Goal: Check status: Check status

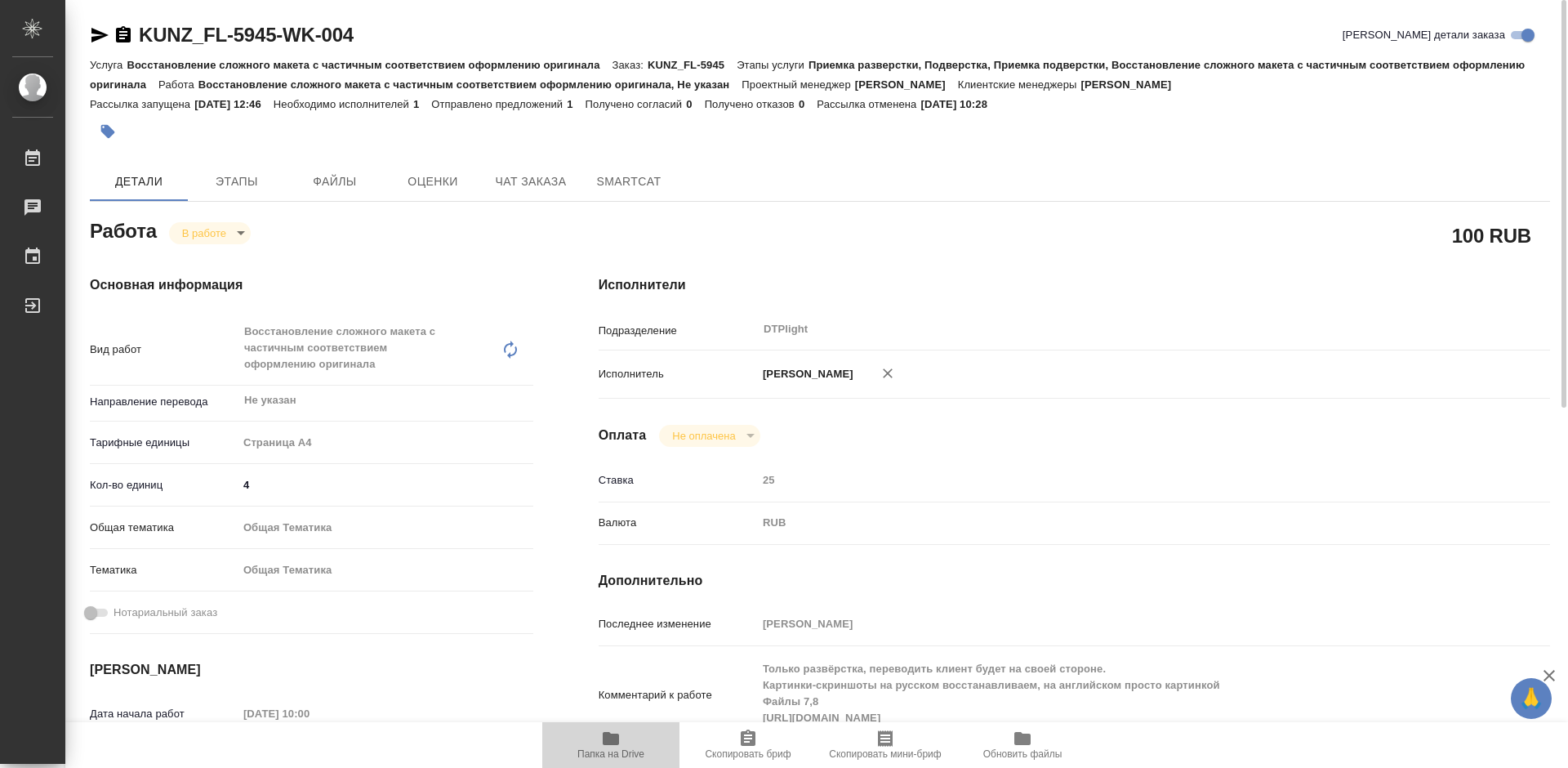
click at [605, 747] on icon "button" at bounding box center [611, 739] width 20 height 20
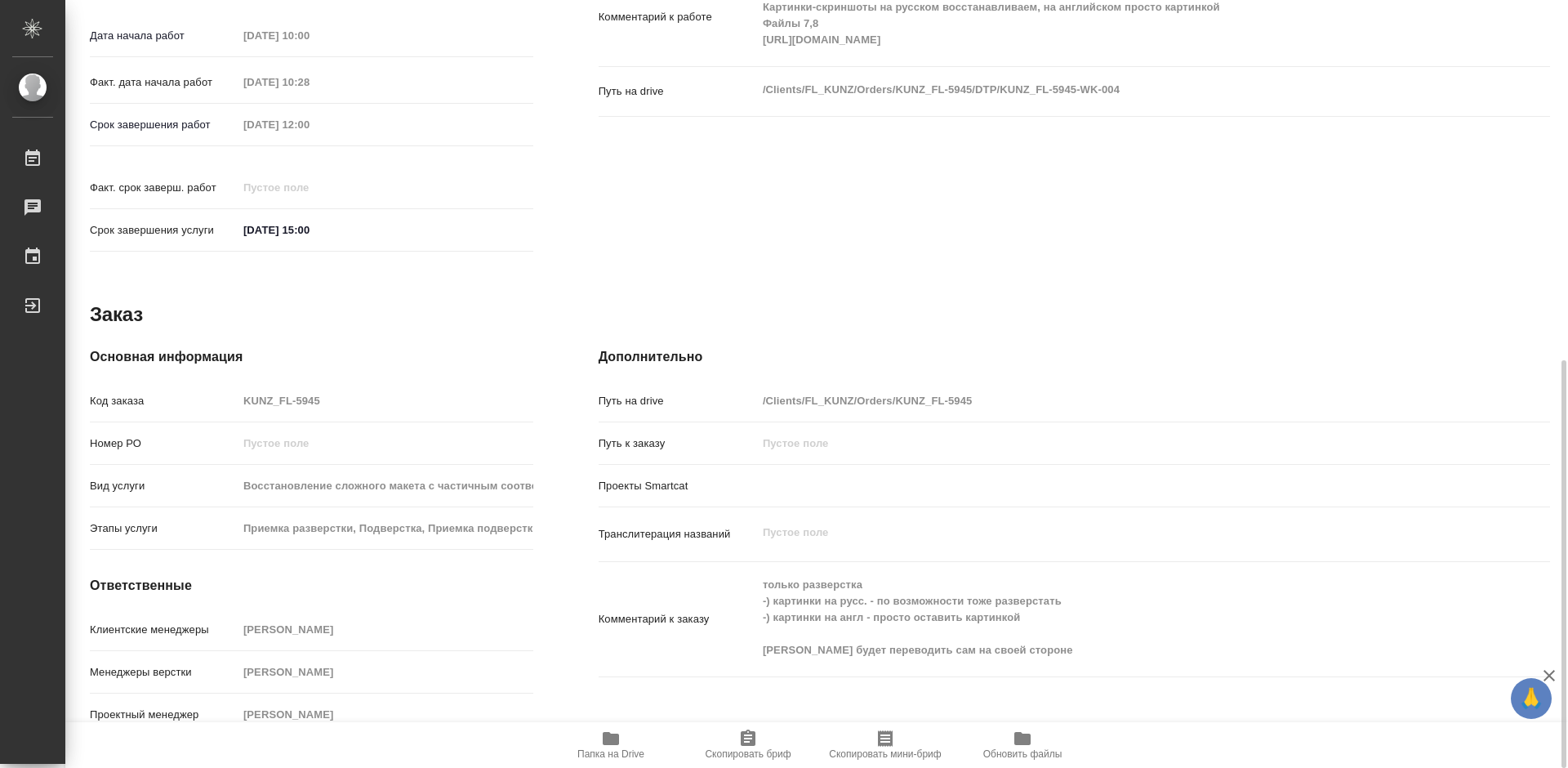
scroll to position [188, 0]
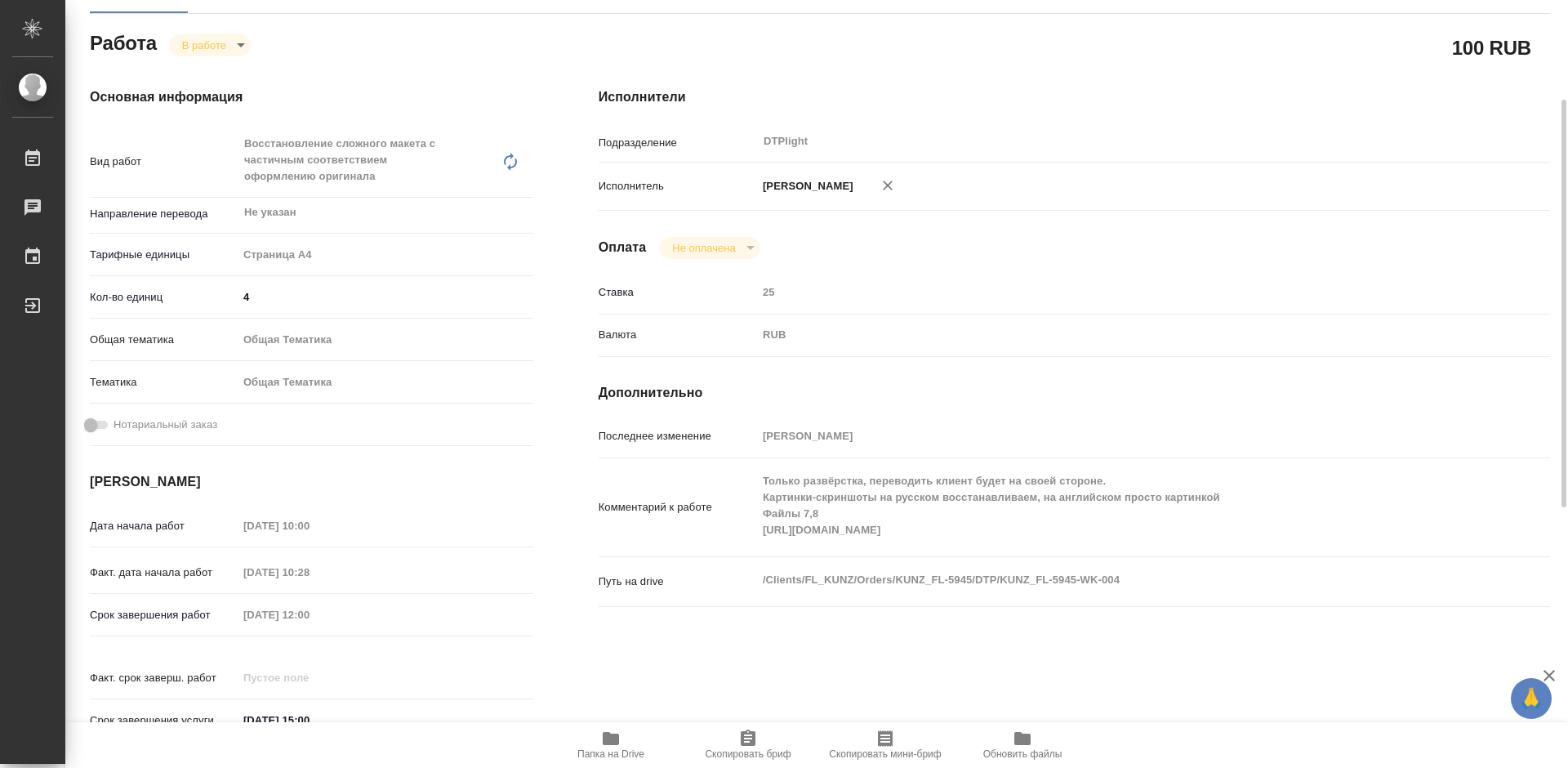
click at [197, 43] on body "🙏 .cls-1 fill:#fff; AWATERA [PERSON_NAME] Работы 0 Чаты График Выйти KUNZ_FL-59…" at bounding box center [784, 384] width 1568 height 768
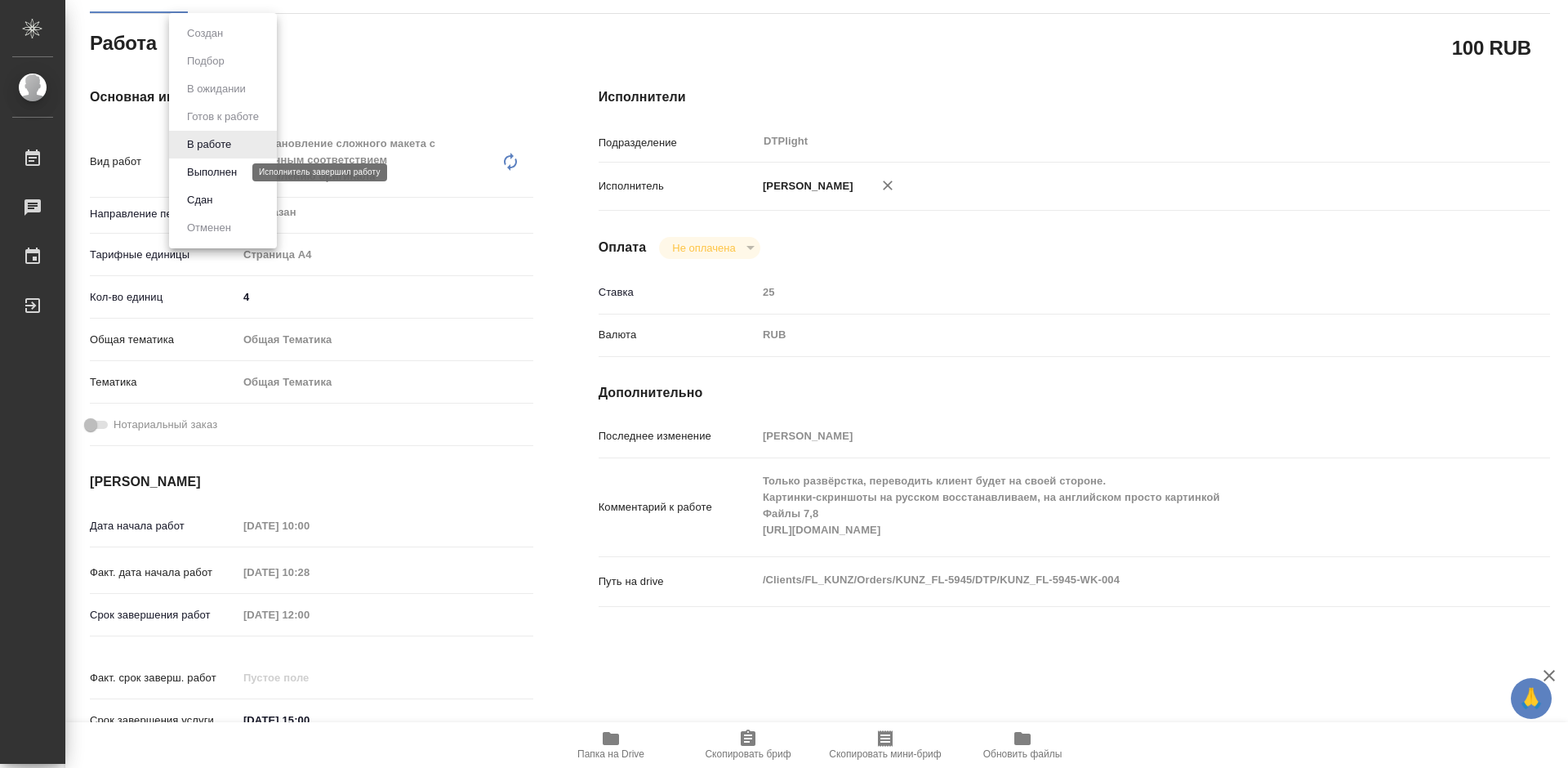
click at [218, 172] on button "Выполнен" at bounding box center [212, 172] width 59 height 18
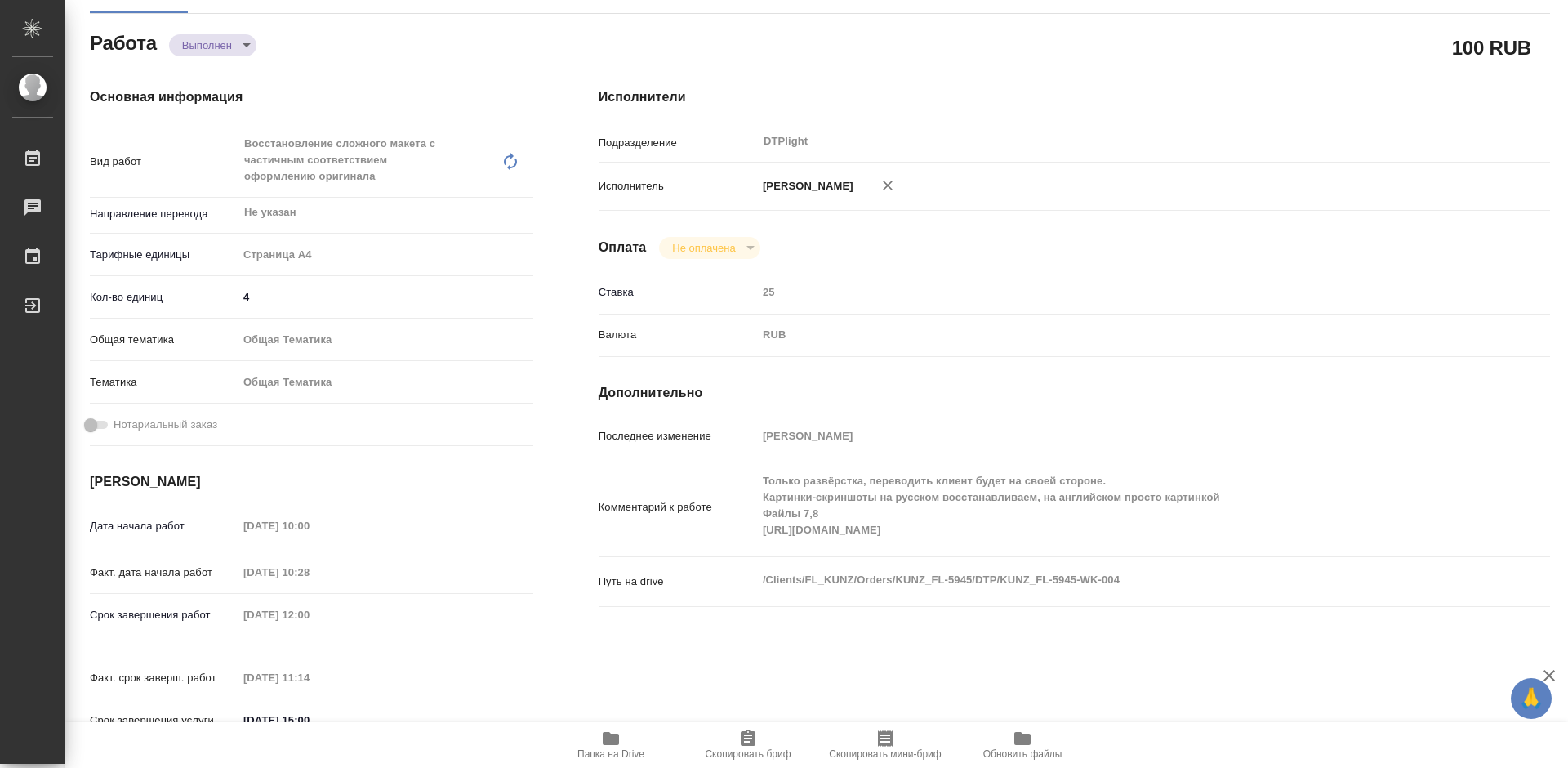
type textarea "x"
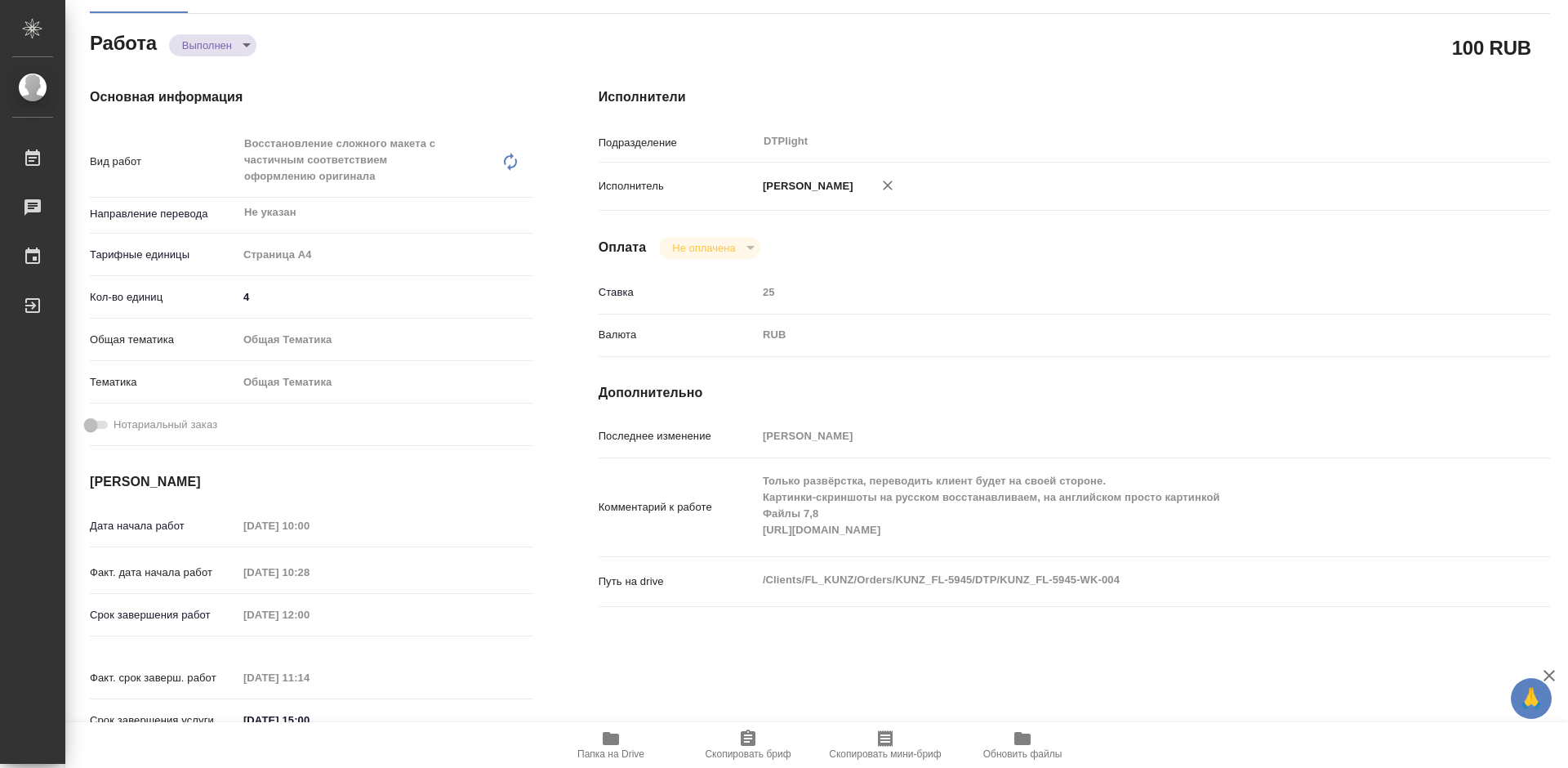
type textarea "x"
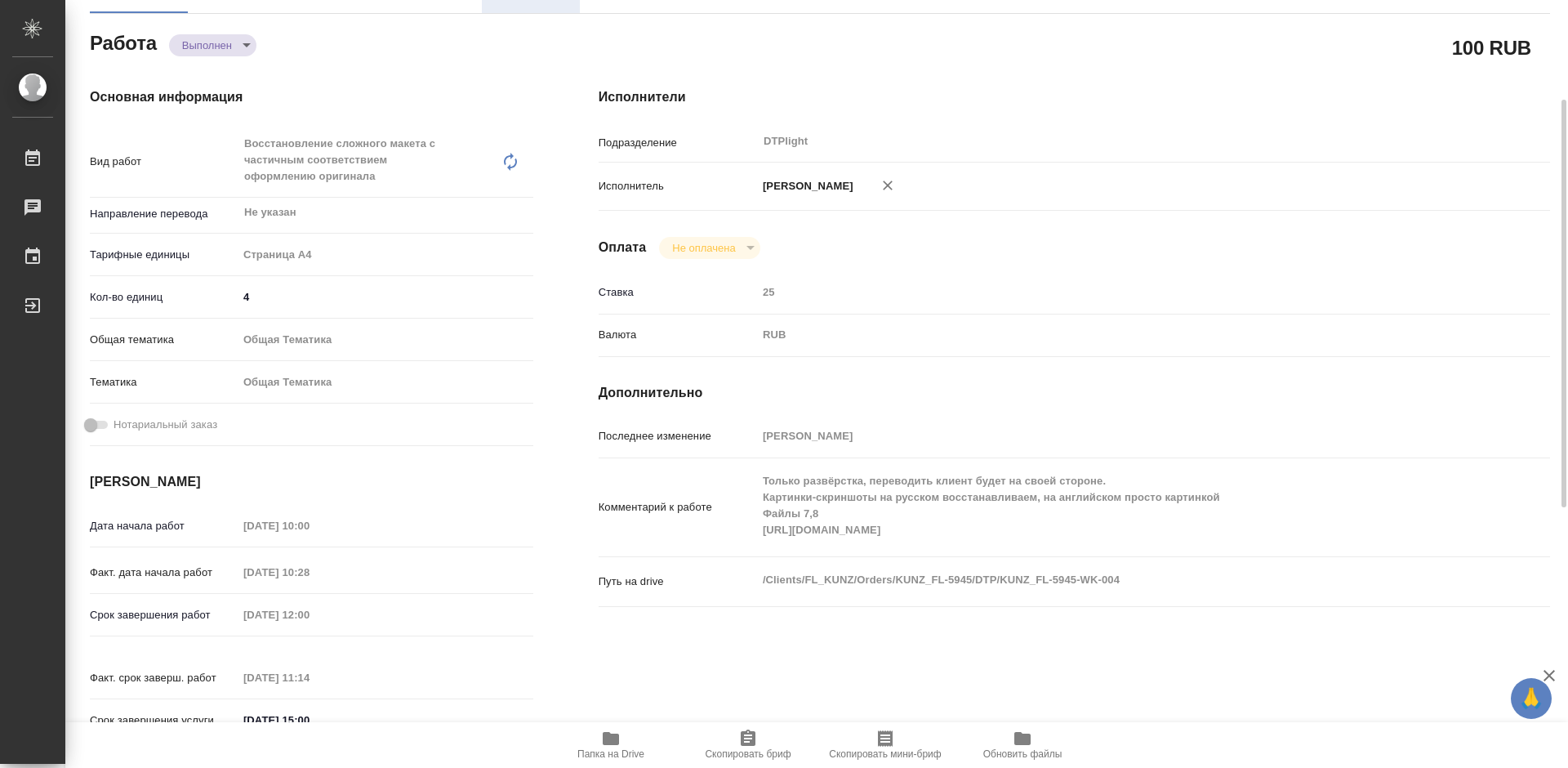
type textarea "x"
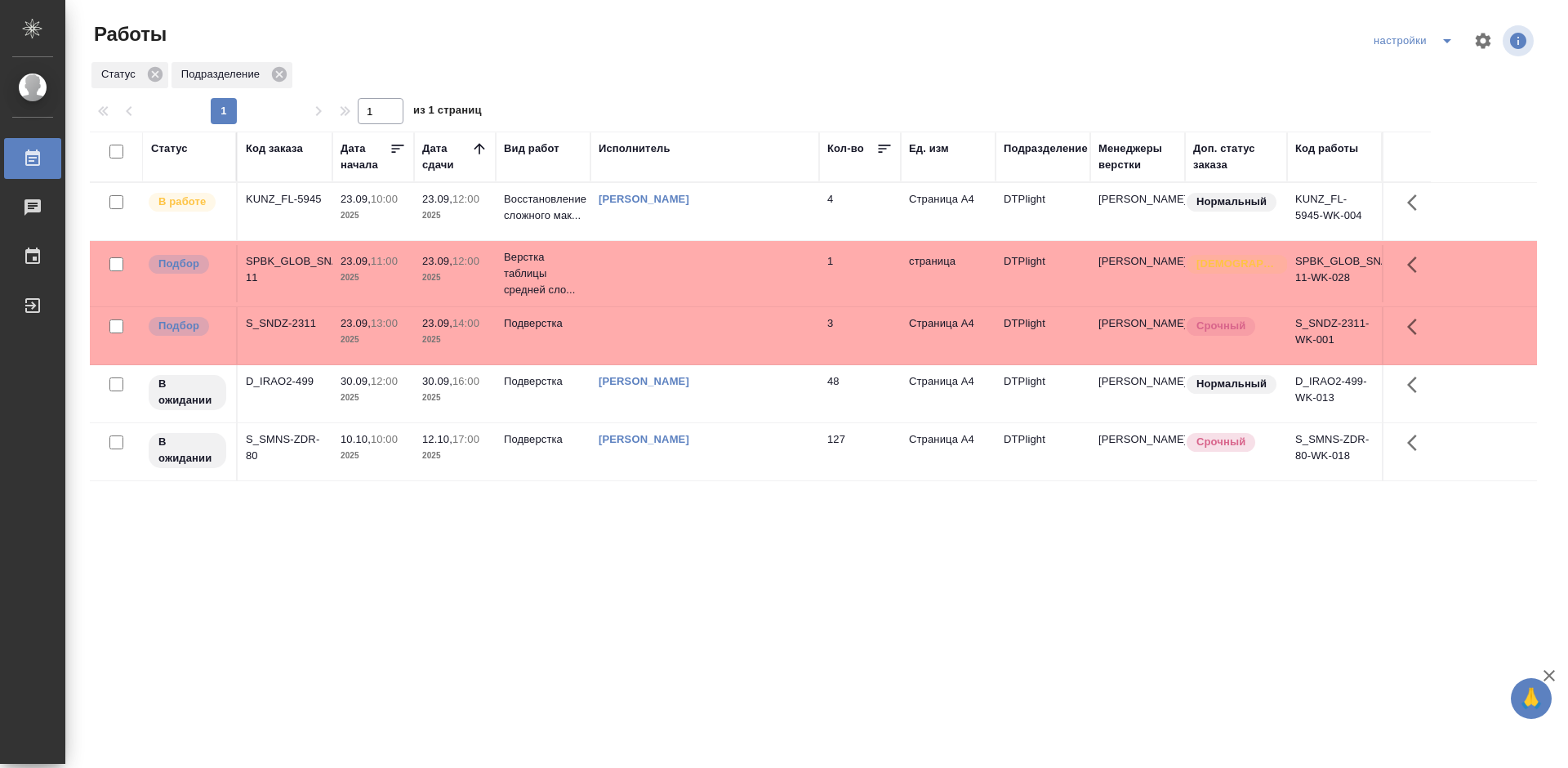
click at [778, 497] on div "Статус Код заказа Дата начала Дата сдачи Вид работ Исполнитель Кол-во Ед. изм П…" at bounding box center [814, 426] width 1448 height 588
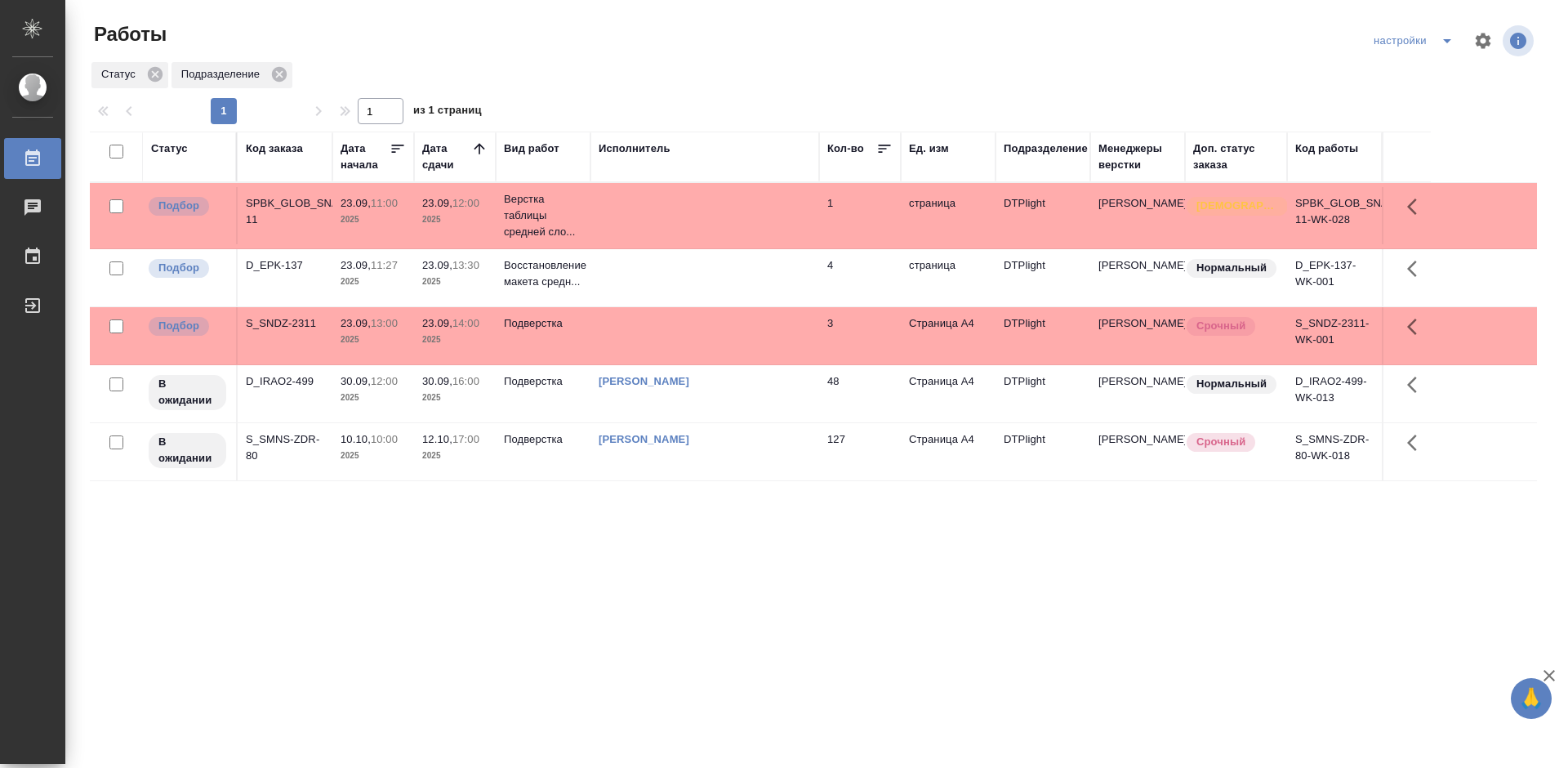
click at [504, 573] on div "Статус Код заказа Дата начала Дата сдачи Вид работ Исполнитель Кол-во Ед. изм П…" at bounding box center [814, 426] width 1448 height 588
click at [275, 257] on td "D_EPK-137" at bounding box center [284, 277] width 95 height 57
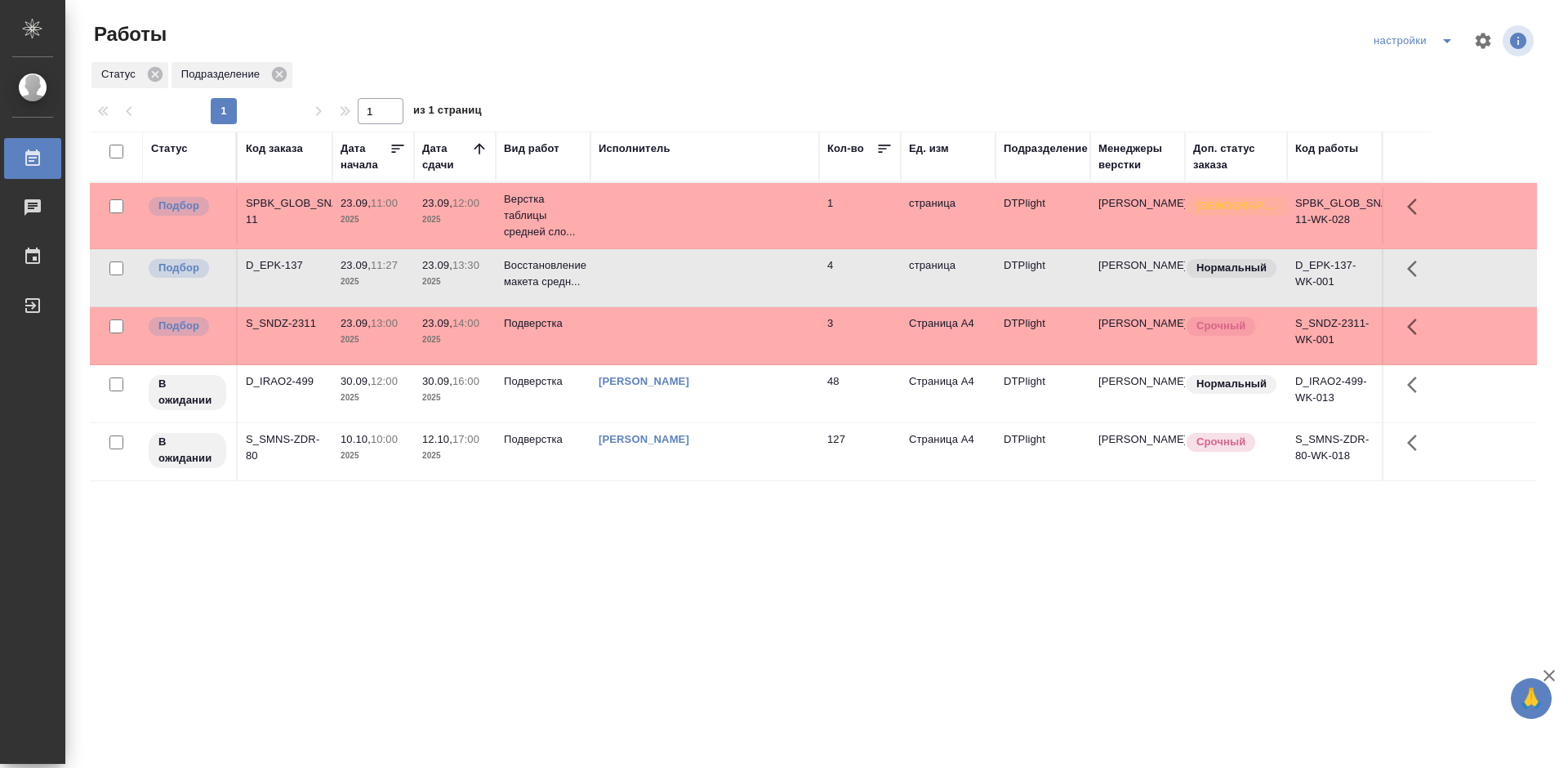
click at [275, 257] on td "D_EPK-137" at bounding box center [284, 277] width 95 height 57
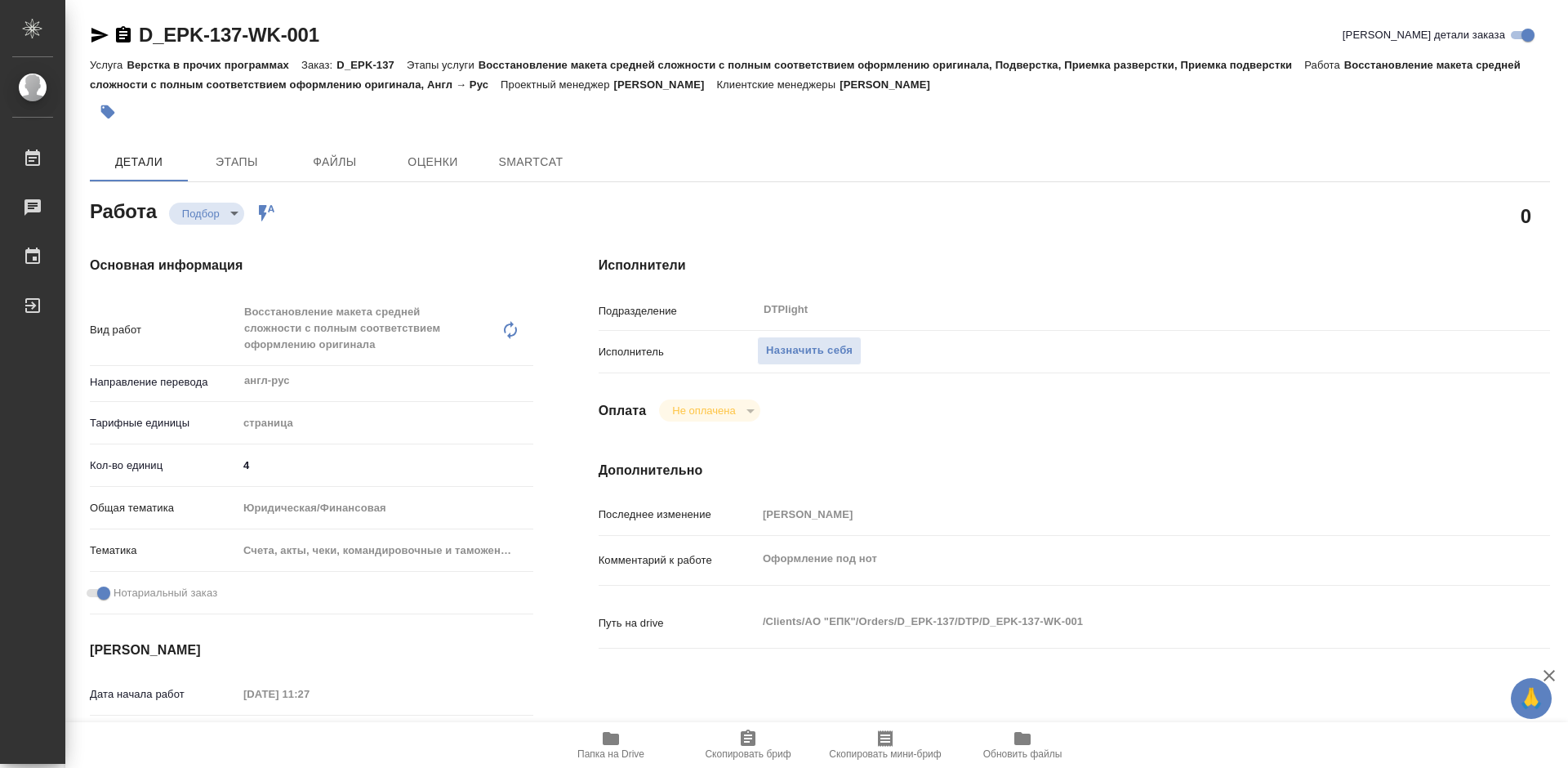
type textarea "x"
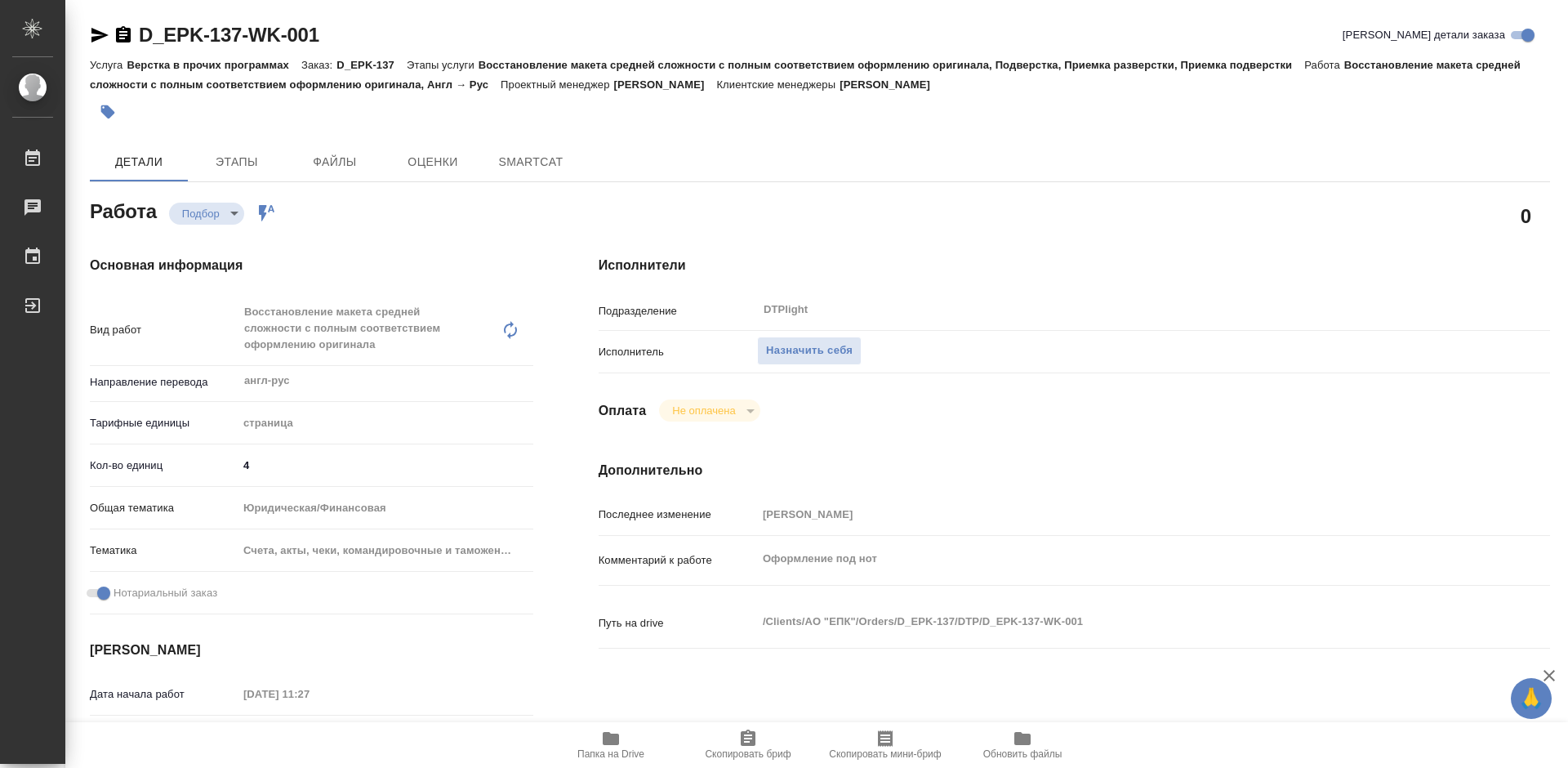
type textarea "x"
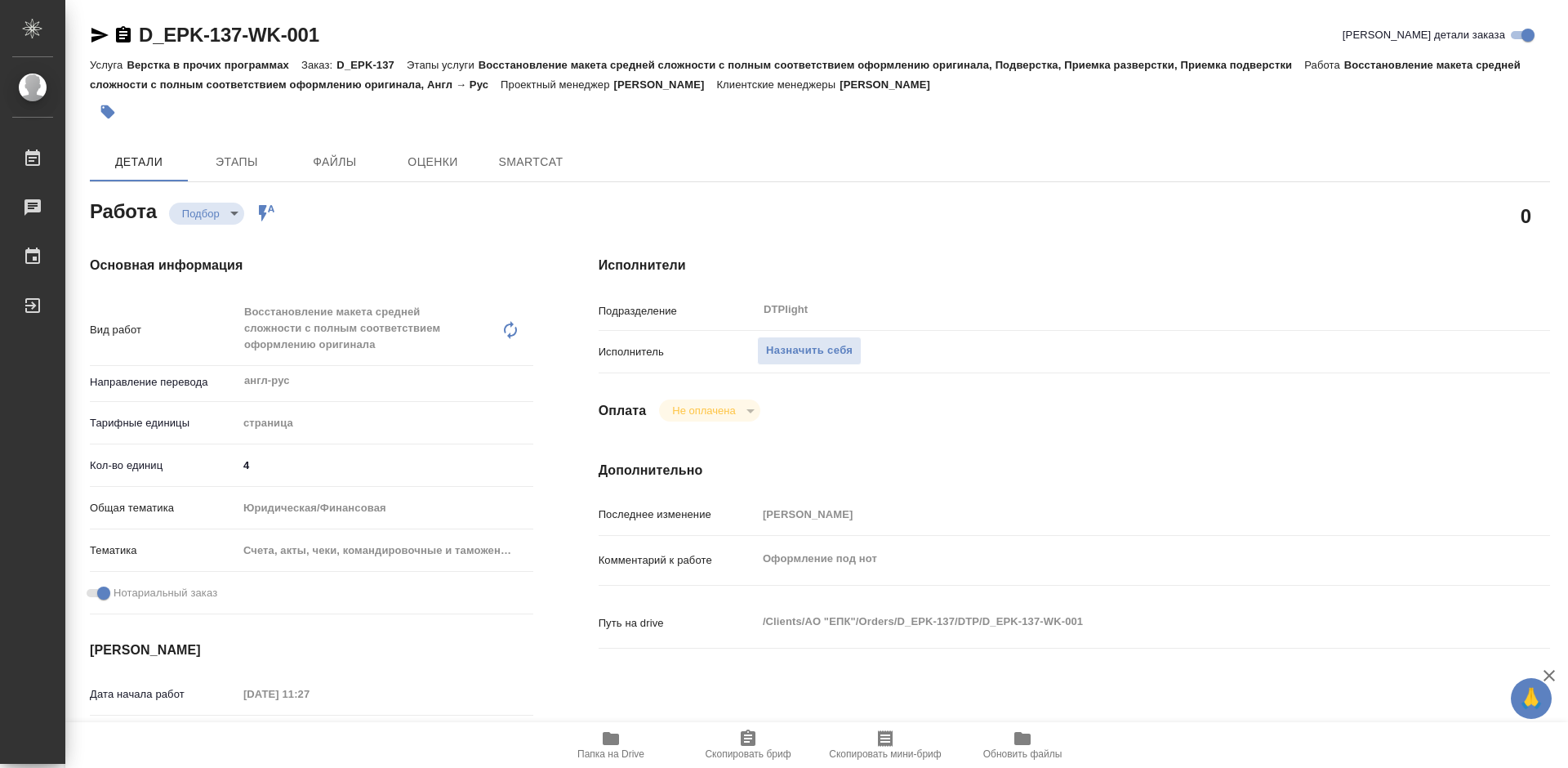
type textarea "x"
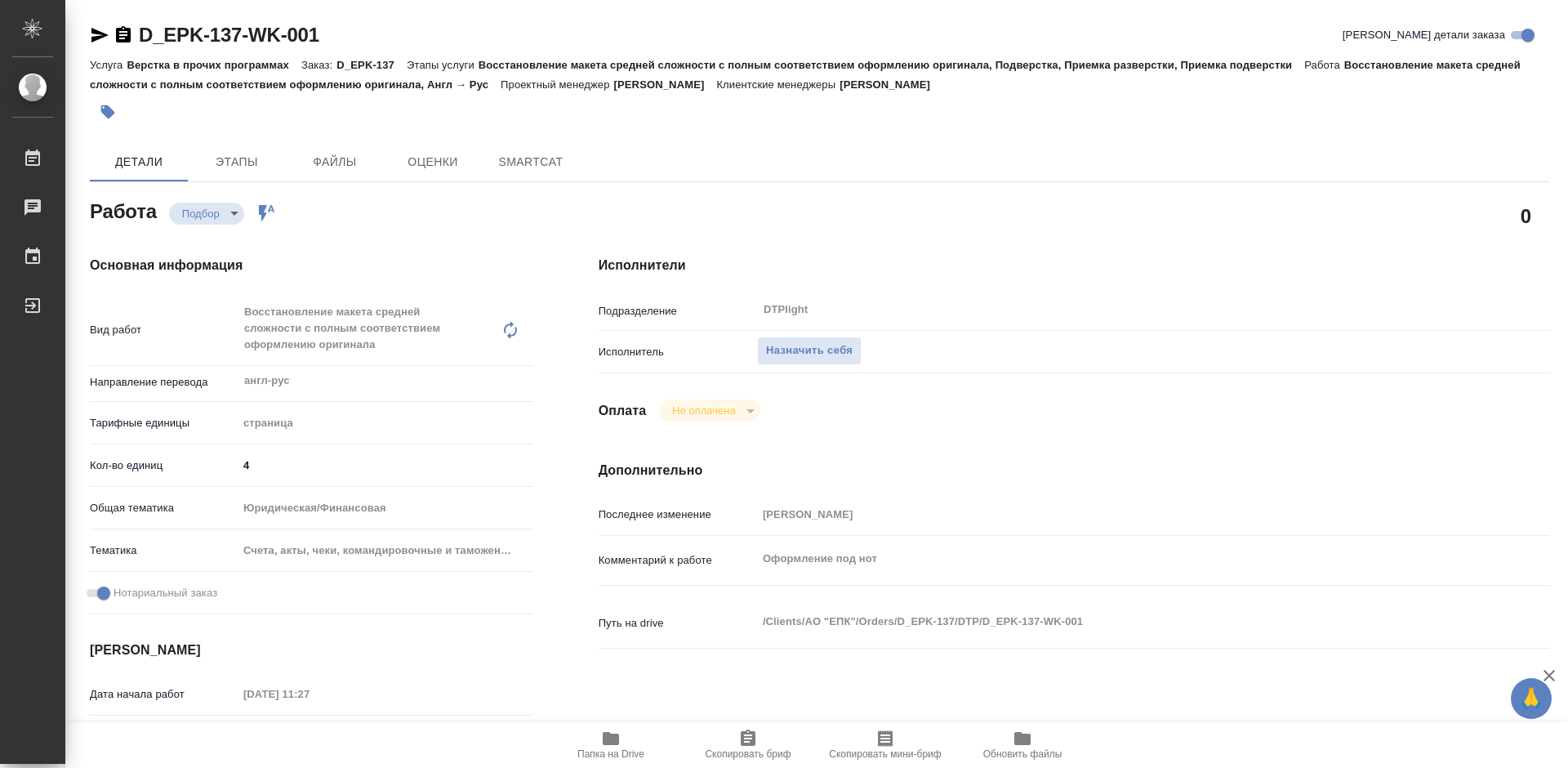
type textarea "x"
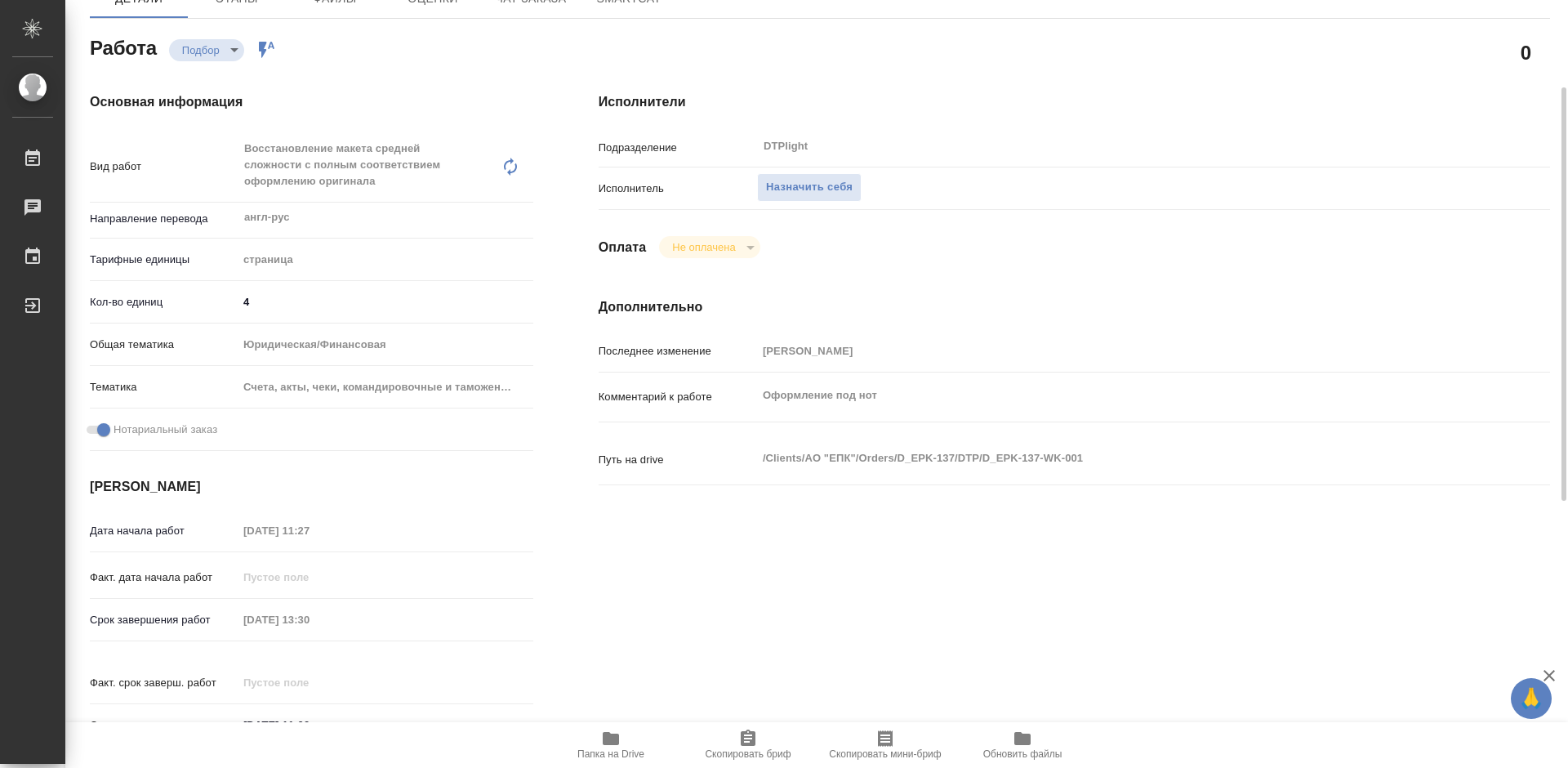
type textarea "x"
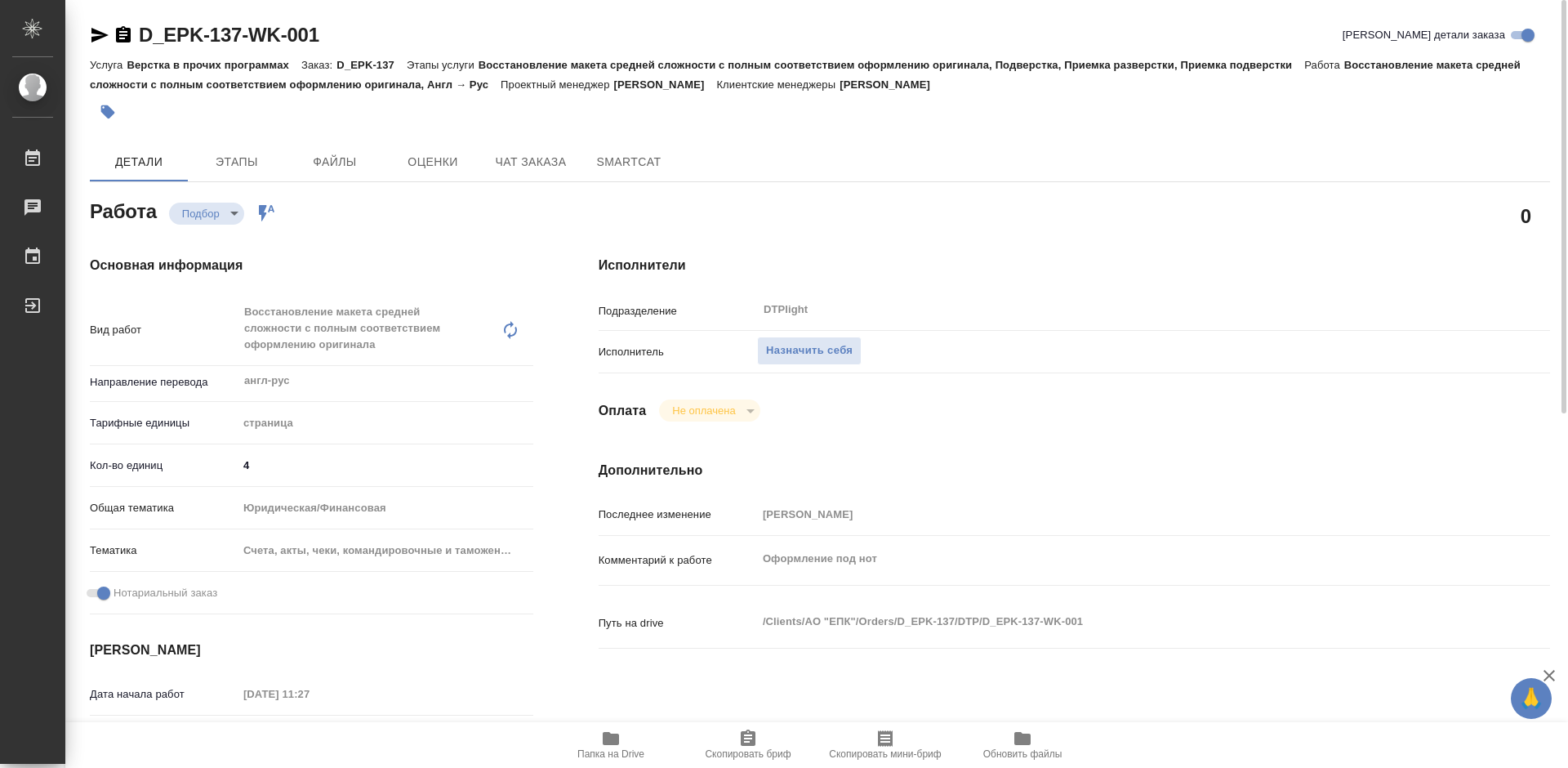
type textarea "x"
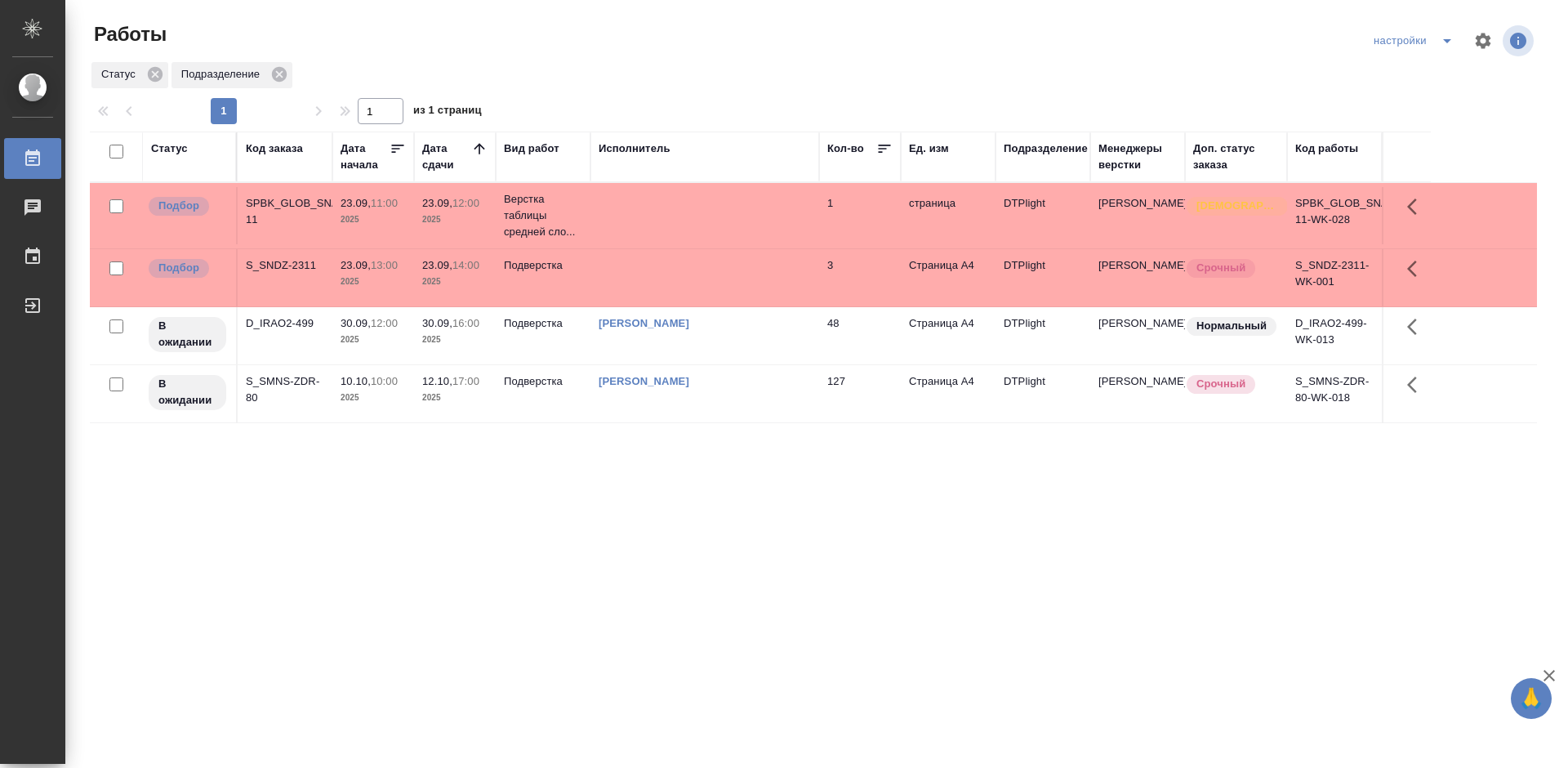
click at [523, 443] on div "Статус Код заказа Дата начала Дата сдачи Вид работ Исполнитель Кол-во Ед. изм П…" at bounding box center [814, 426] width 1448 height 588
click at [266, 266] on div "S_SNDZ-2311" at bounding box center [284, 266] width 78 height 16
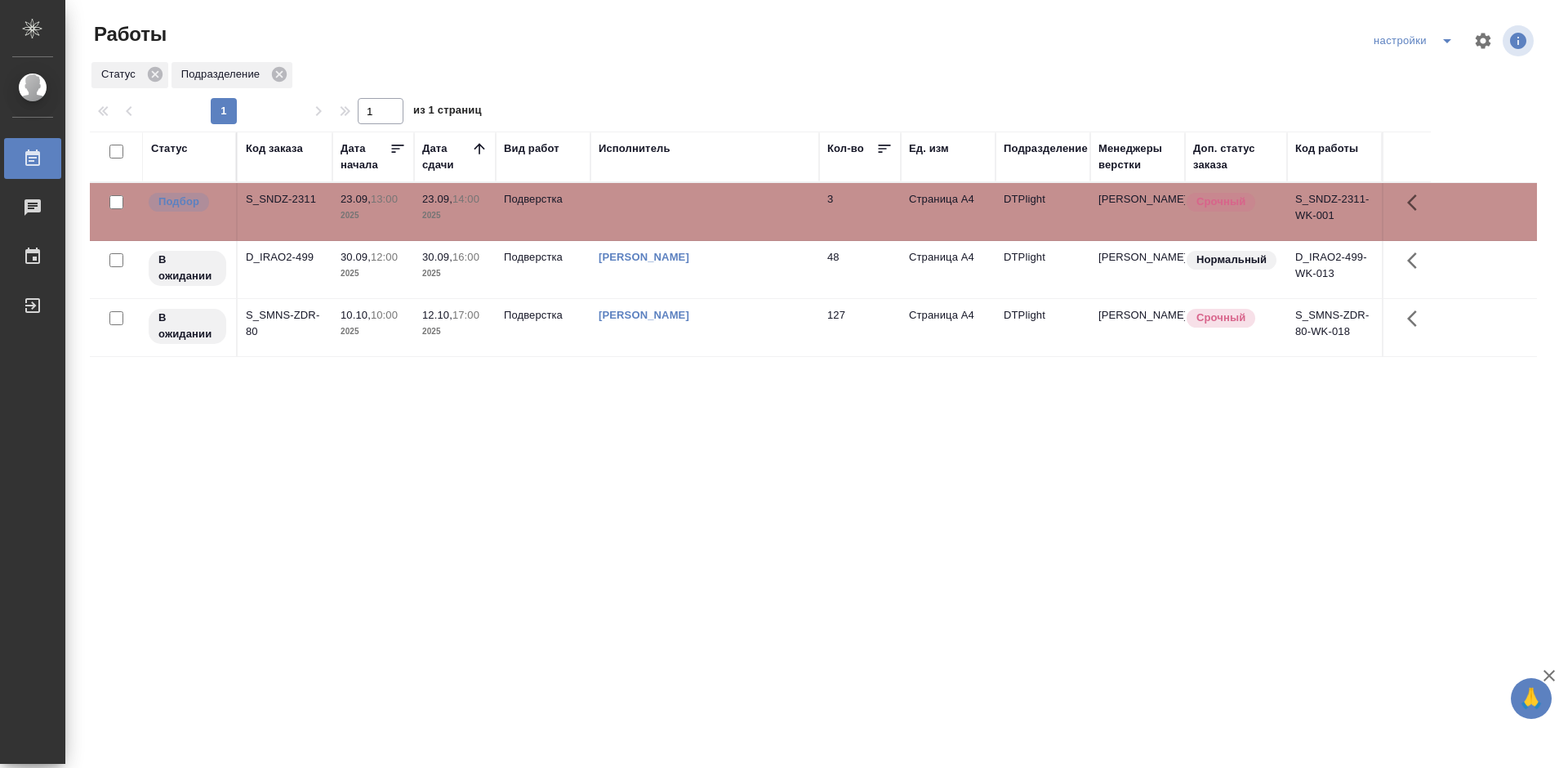
click at [530, 449] on div "Статус Код заказа Дата начала Дата сдачи Вид работ Исполнитель Кол-во Ед. изм П…" at bounding box center [814, 426] width 1448 height 588
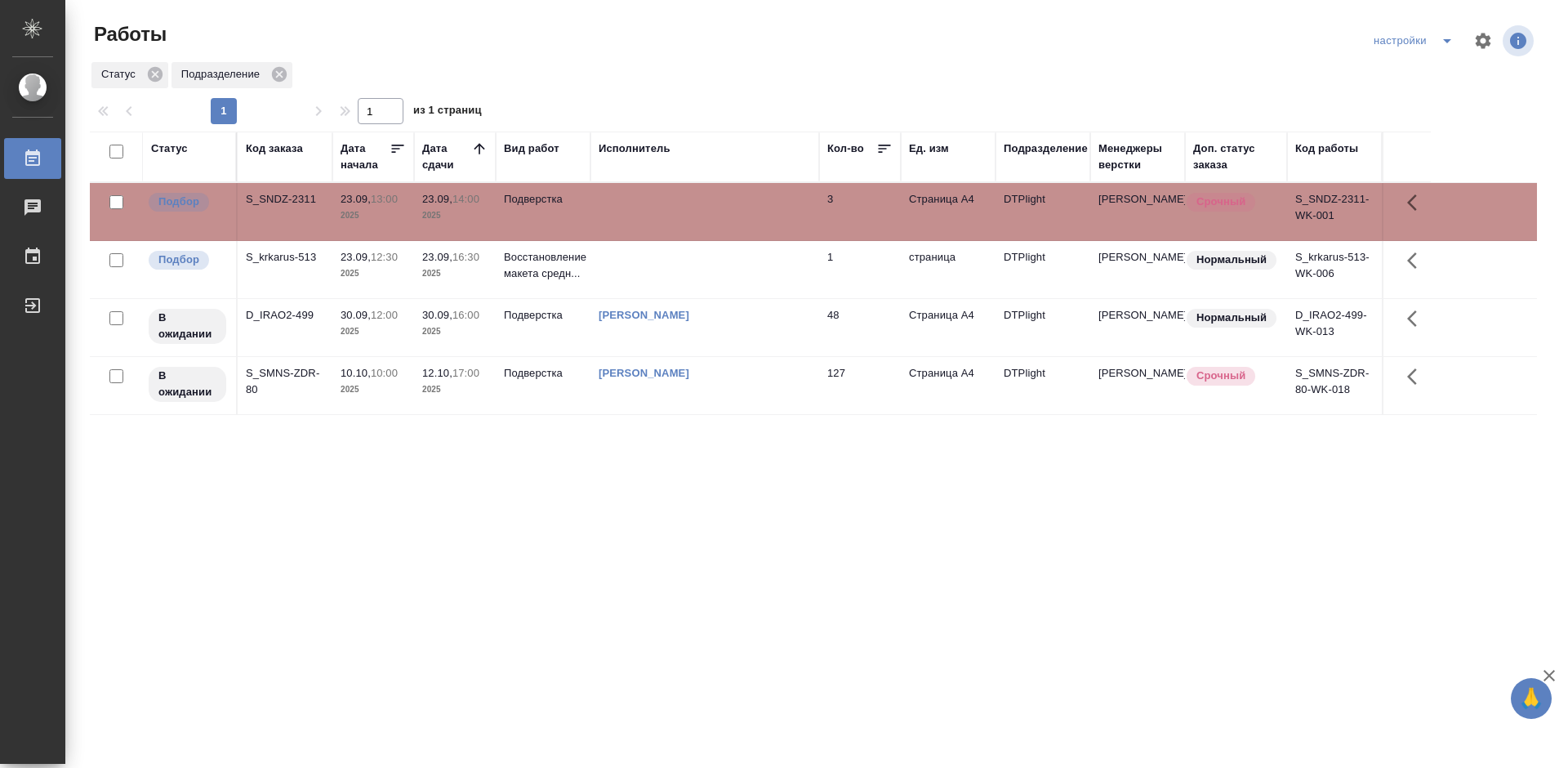
click at [683, 549] on div "Статус Код заказа Дата начала Дата сдачи Вид работ Исполнитель Кол-во Ед. изм П…" at bounding box center [814, 426] width 1448 height 588
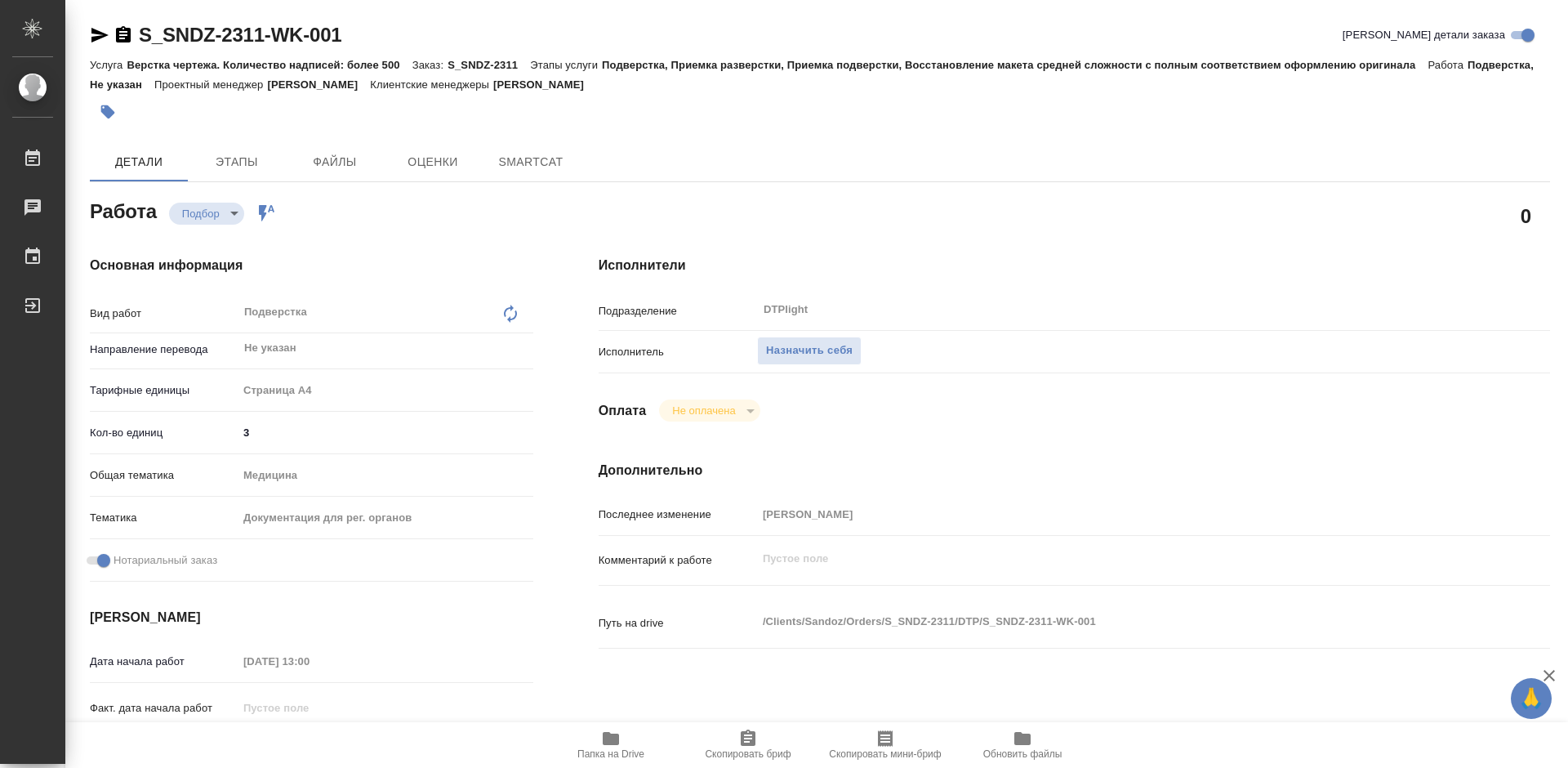
type textarea "x"
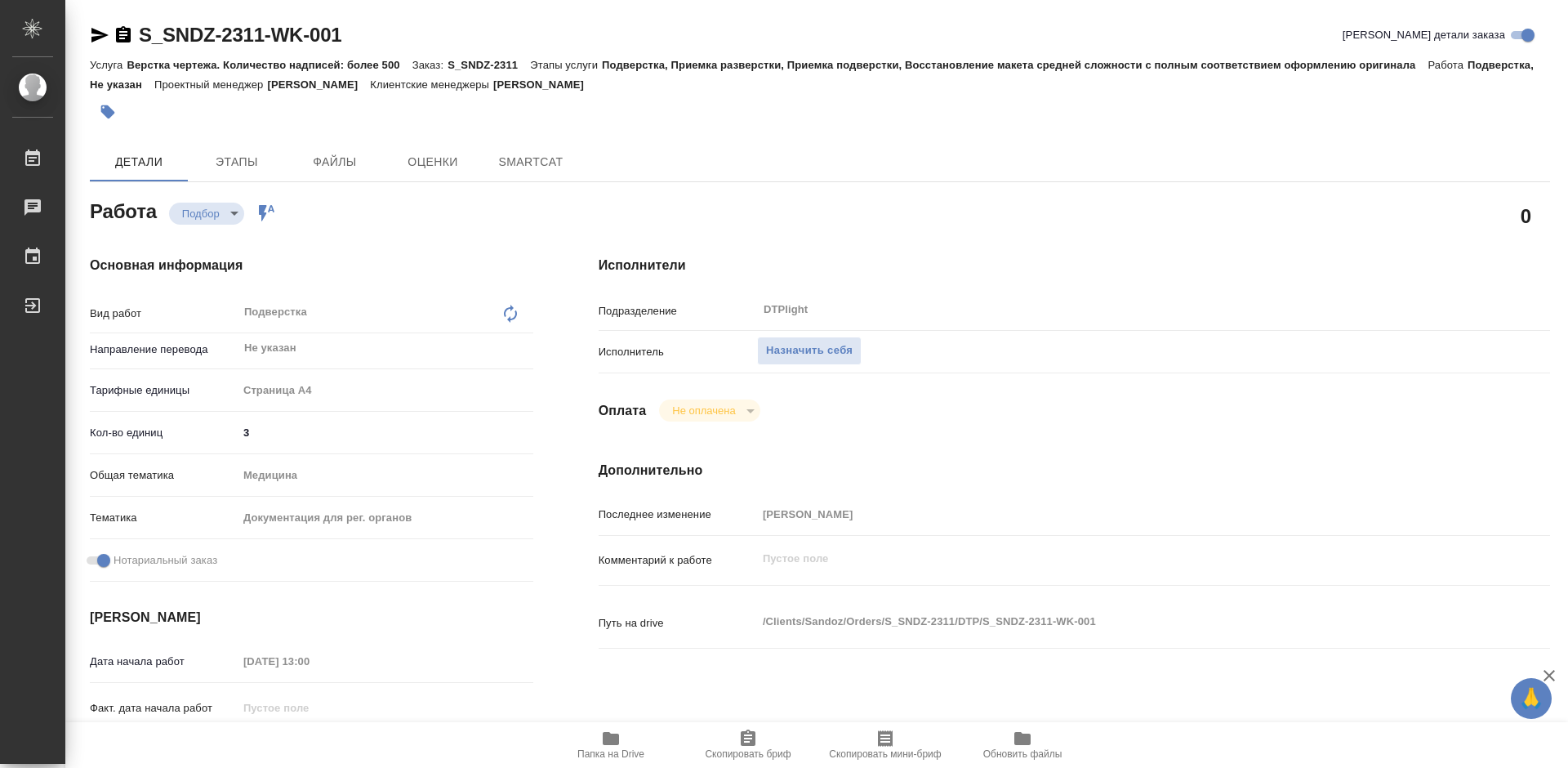
type textarea "x"
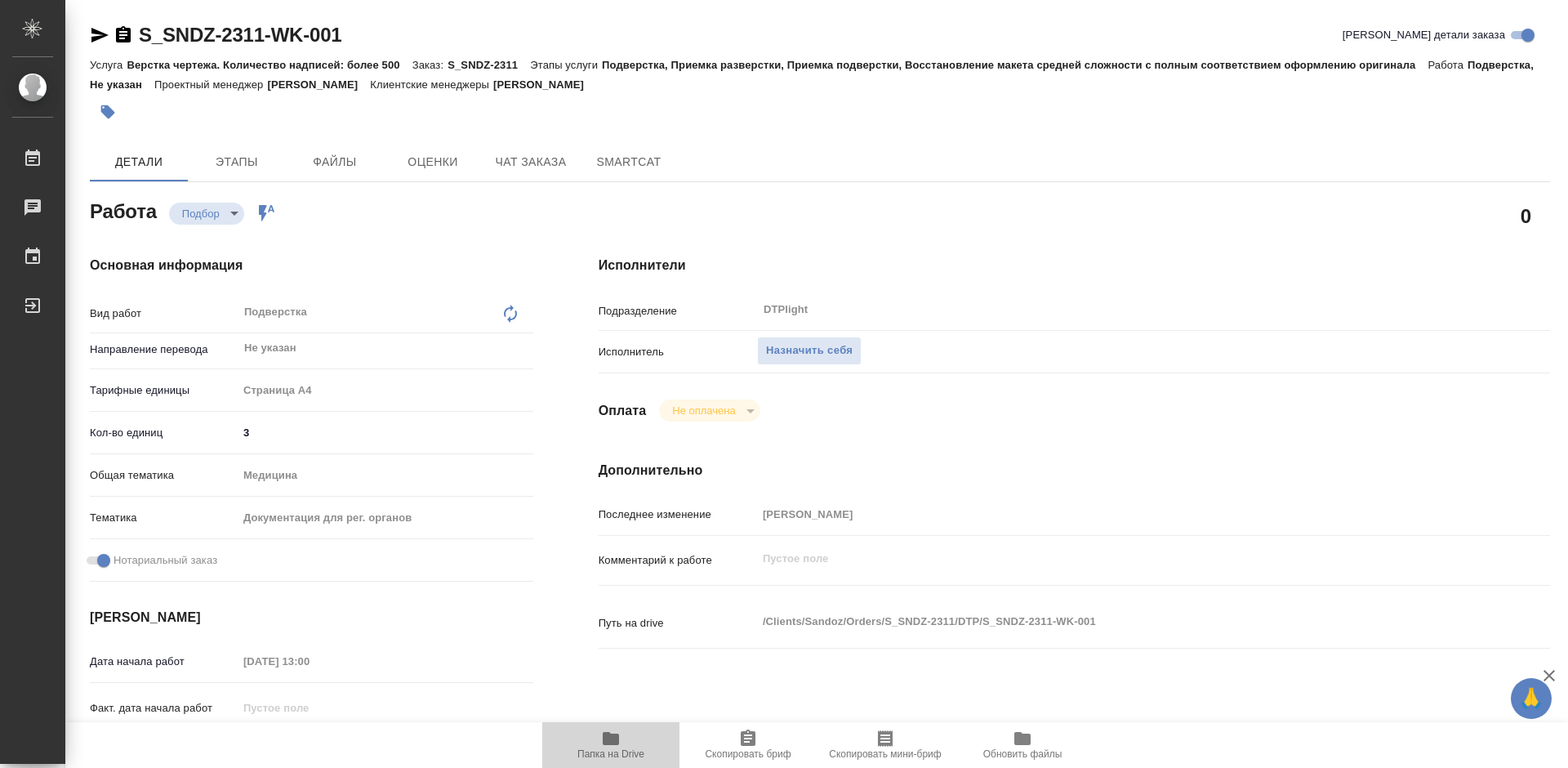
type textarea "x"
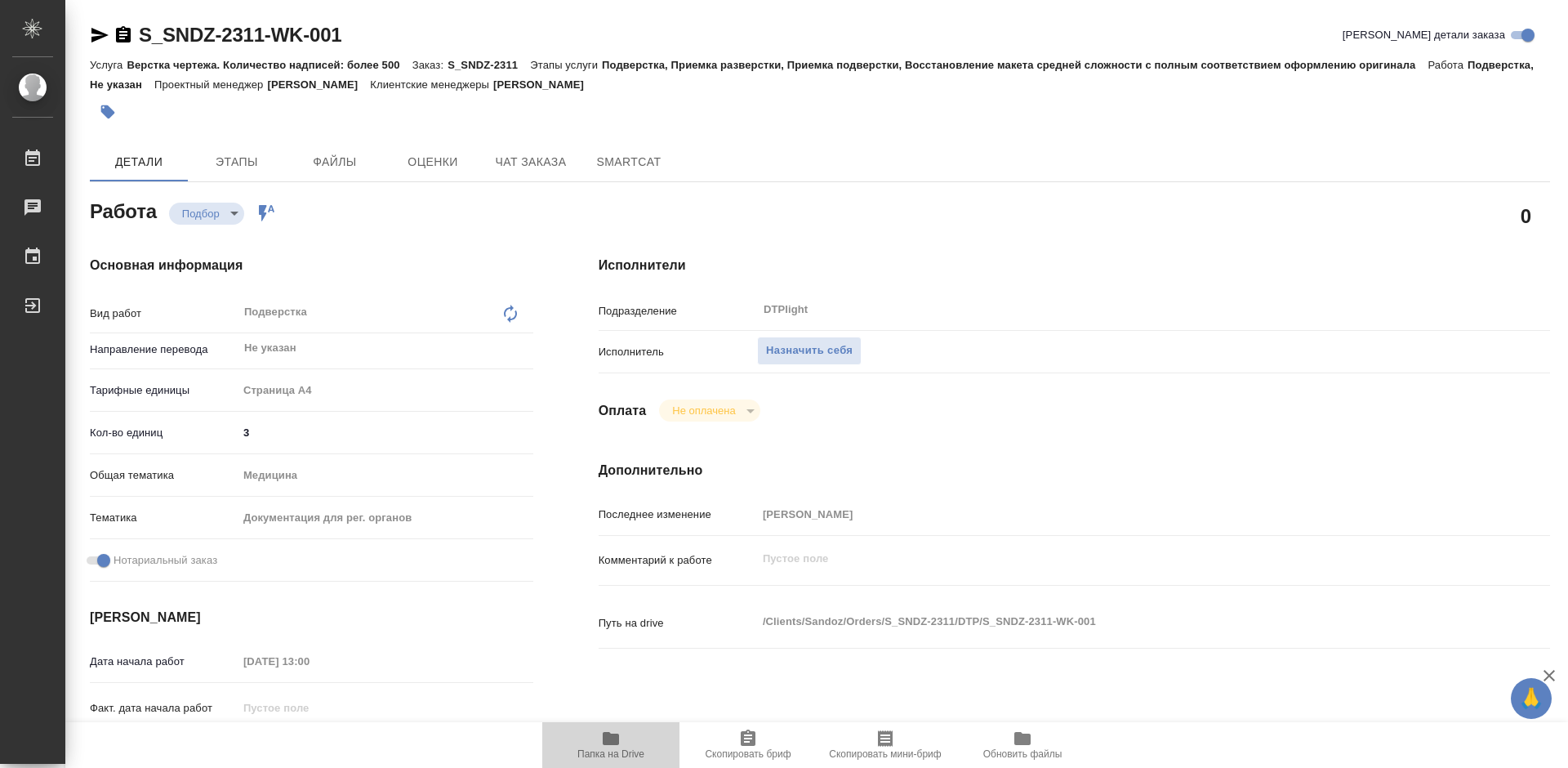
click at [621, 740] on span "Папка на Drive" at bounding box center [611, 745] width 118 height 31
type textarea "x"
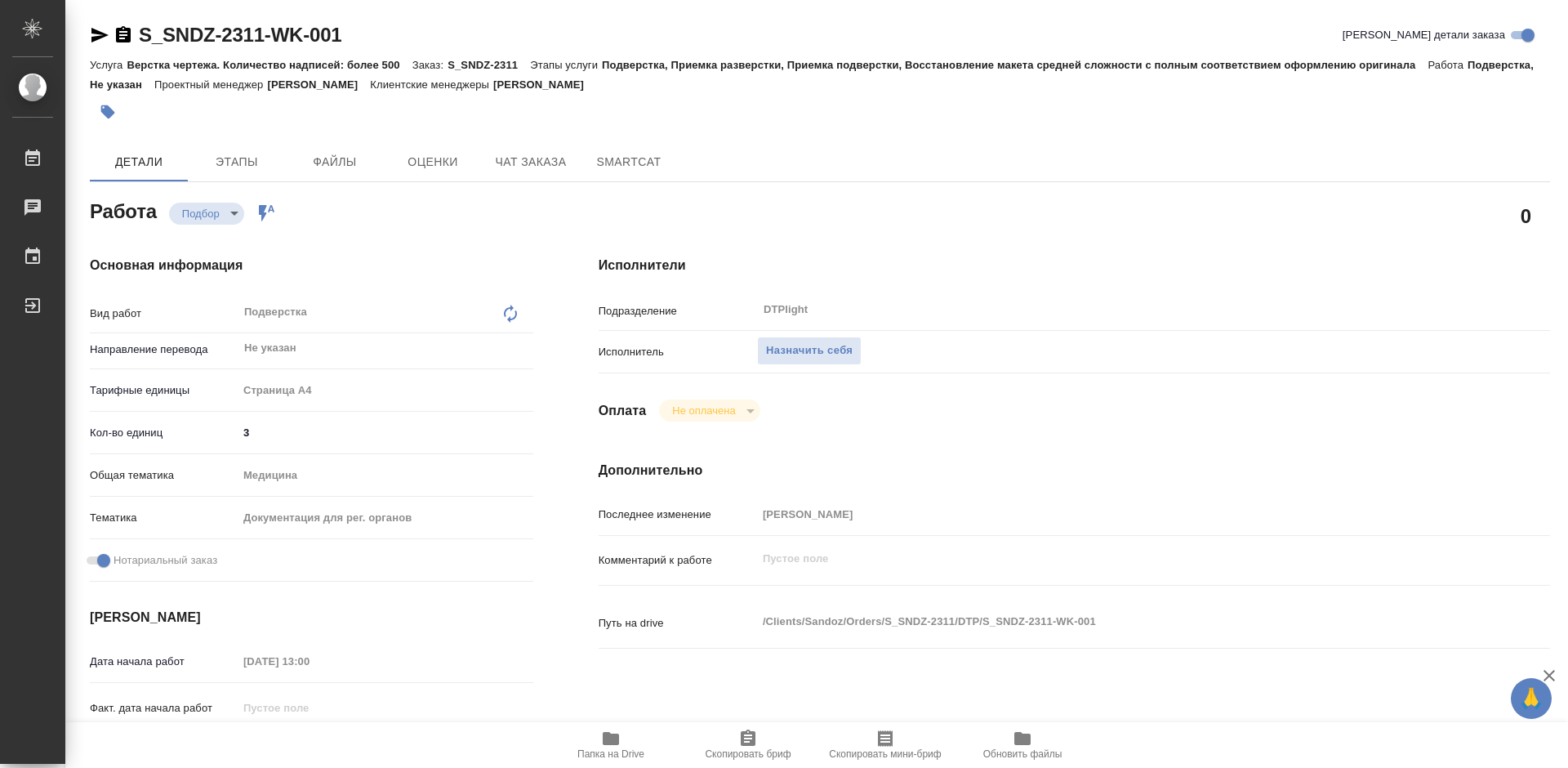
type textarea "x"
